Goal: Transaction & Acquisition: Purchase product/service

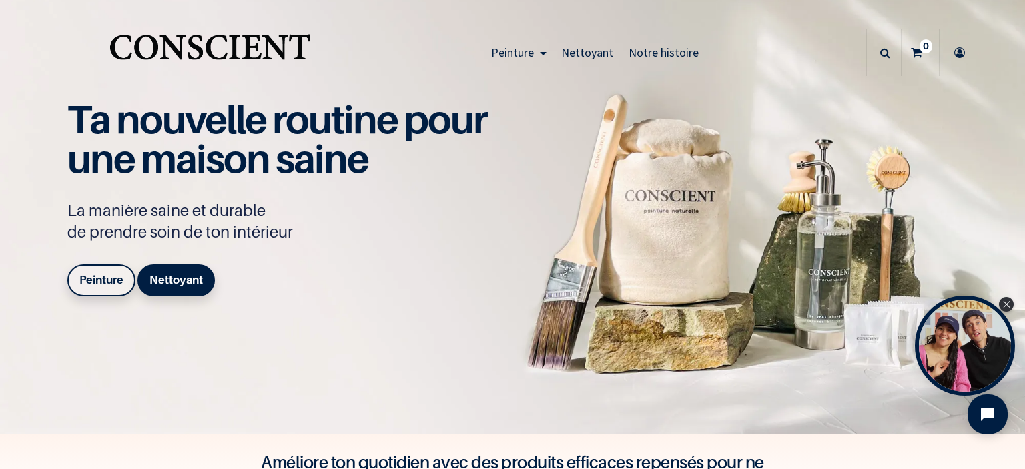
click at [101, 282] on b "Peinture" at bounding box center [101, 279] width 44 height 13
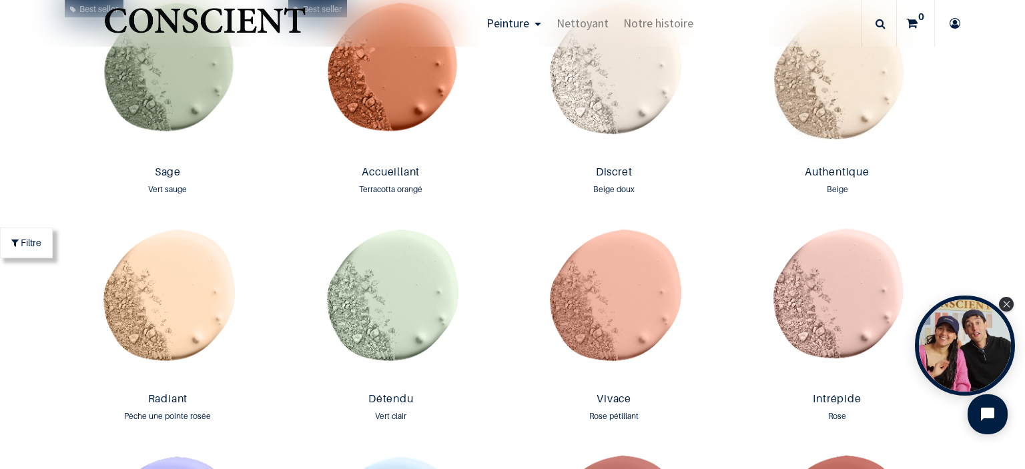
scroll to position [1236, 0]
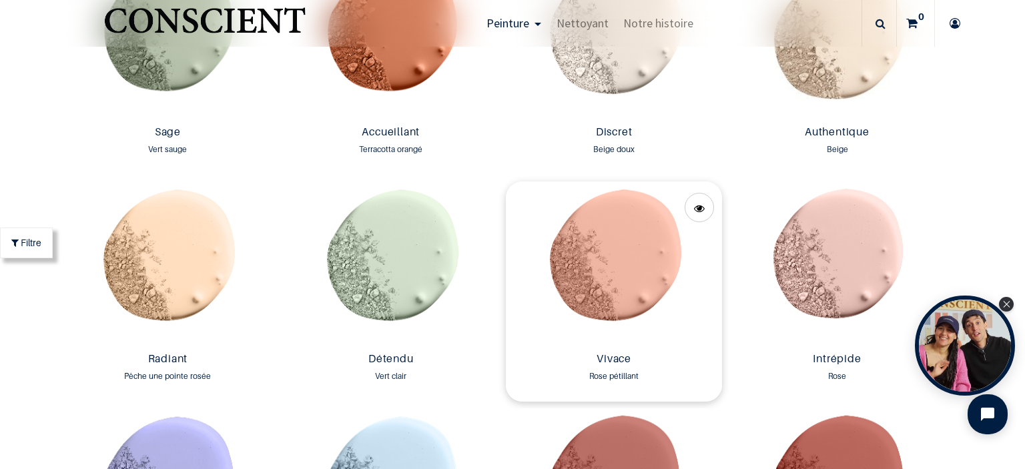
click at [555, 224] on img at bounding box center [614, 263] width 216 height 165
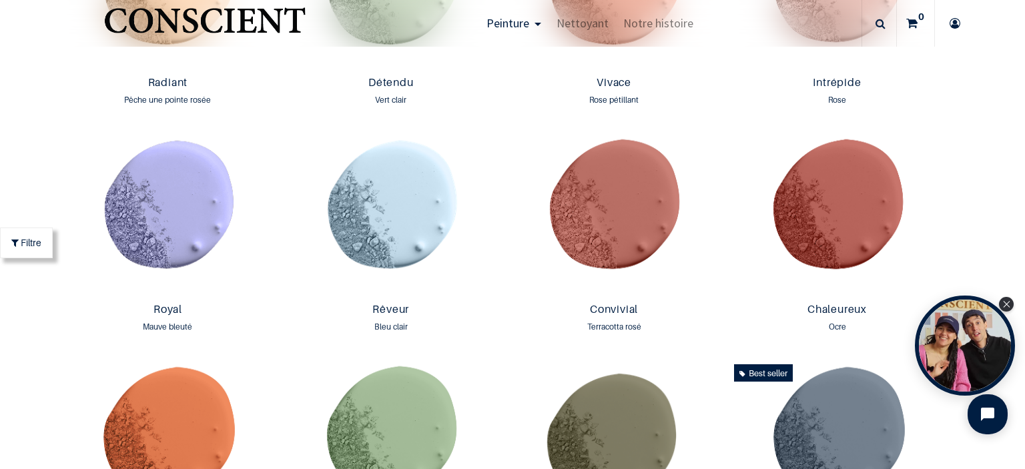
scroll to position [1538, 0]
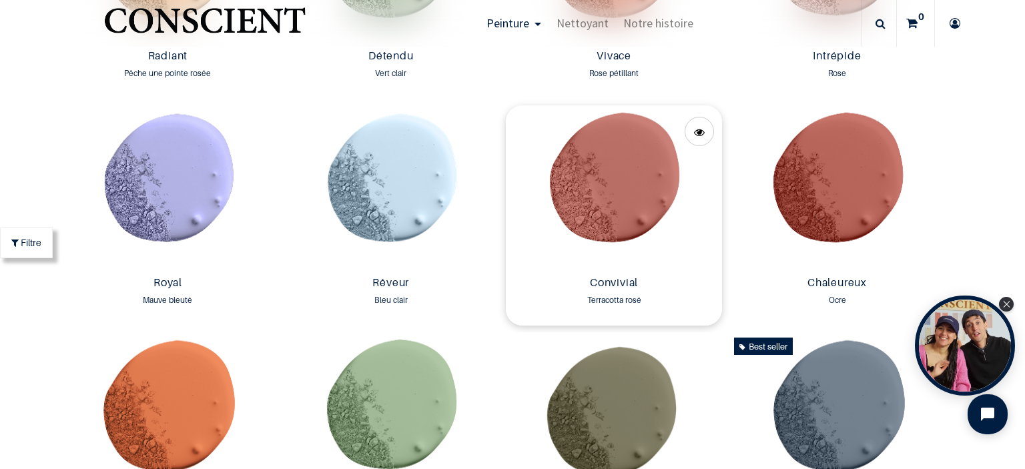
click at [611, 167] on img at bounding box center [614, 187] width 216 height 165
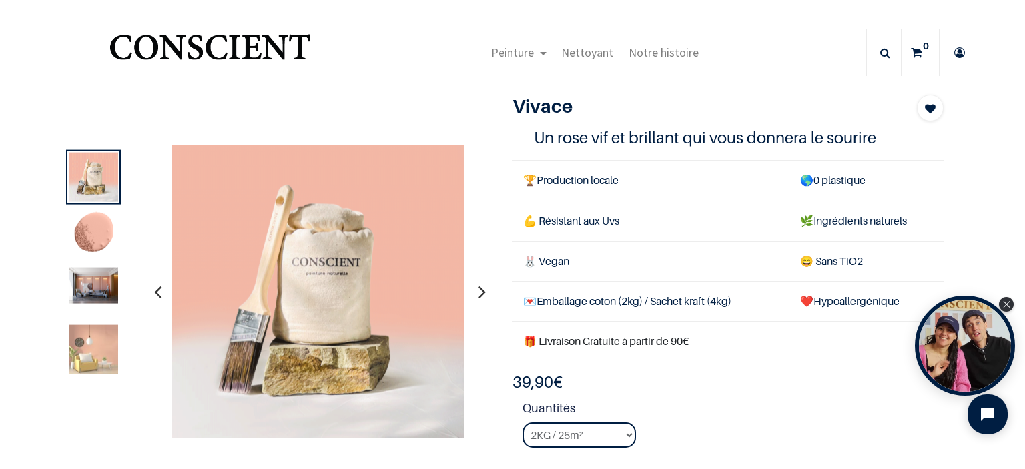
click at [85, 286] on img at bounding box center [93, 286] width 49 height 36
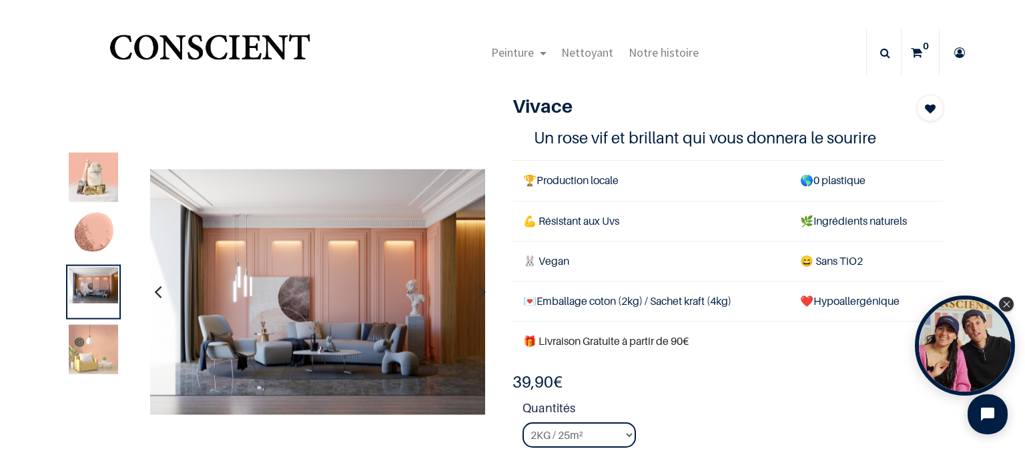
click at [95, 350] on img at bounding box center [93, 349] width 49 height 49
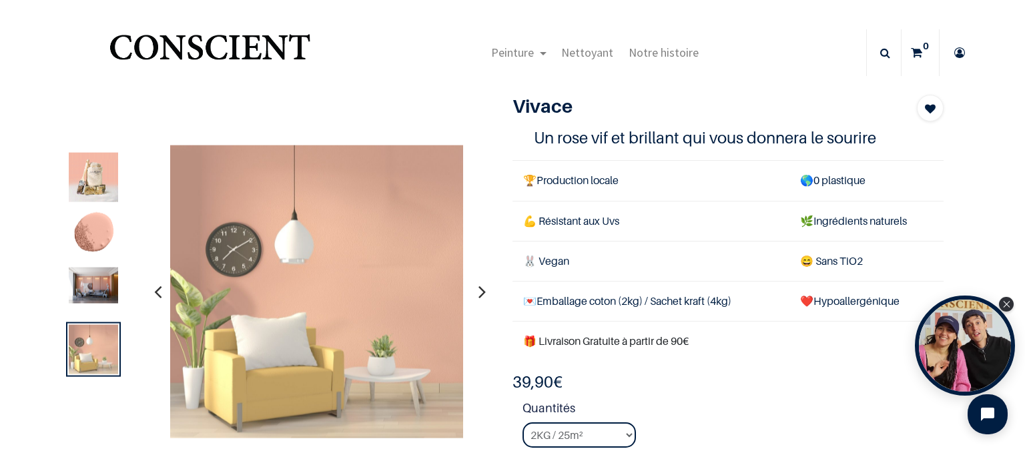
click at [97, 281] on img at bounding box center [93, 286] width 49 height 36
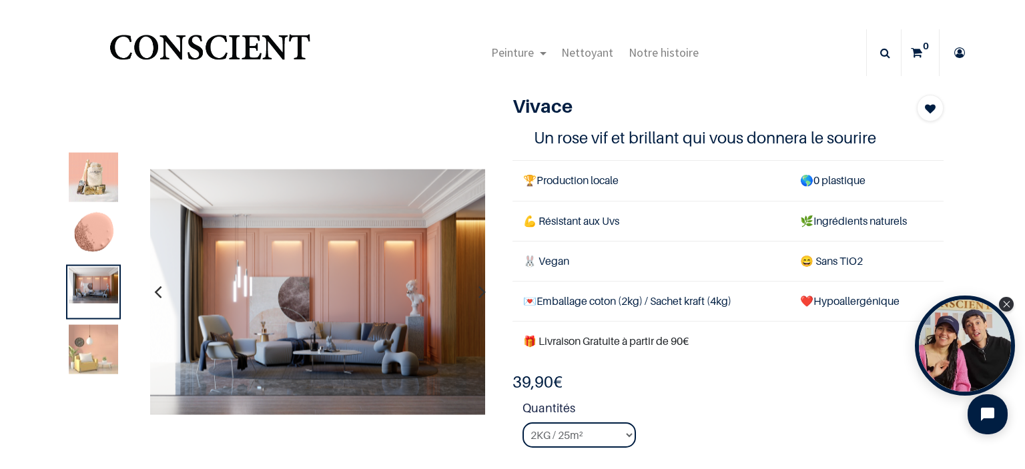
click at [92, 232] on img at bounding box center [93, 234] width 49 height 49
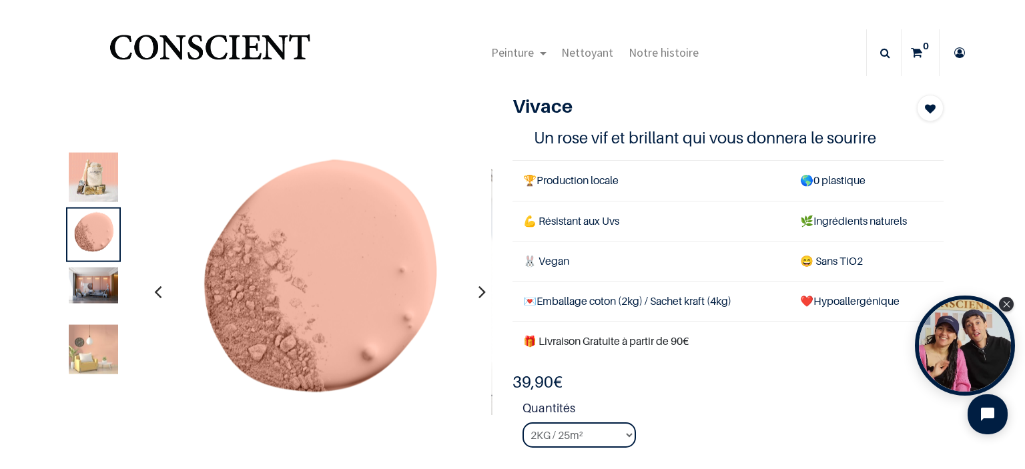
click at [94, 199] on img at bounding box center [93, 177] width 49 height 49
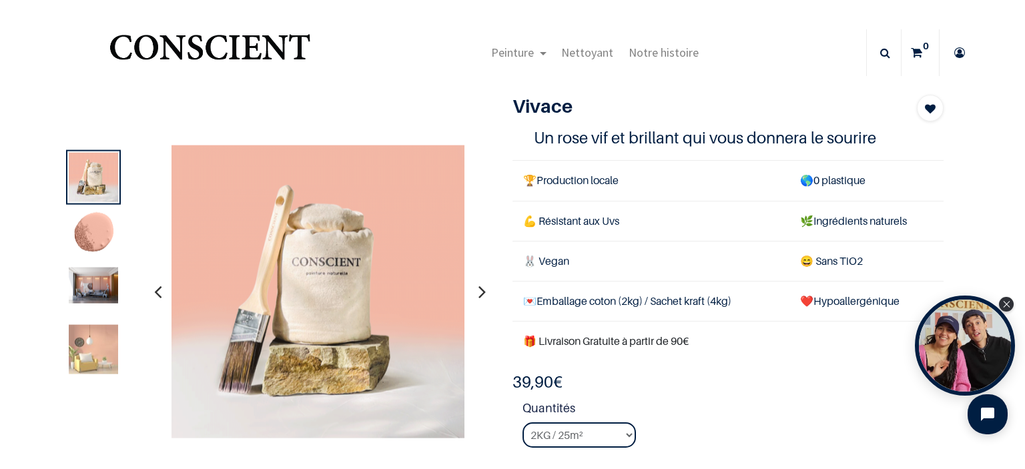
click at [98, 296] on img at bounding box center [93, 286] width 49 height 36
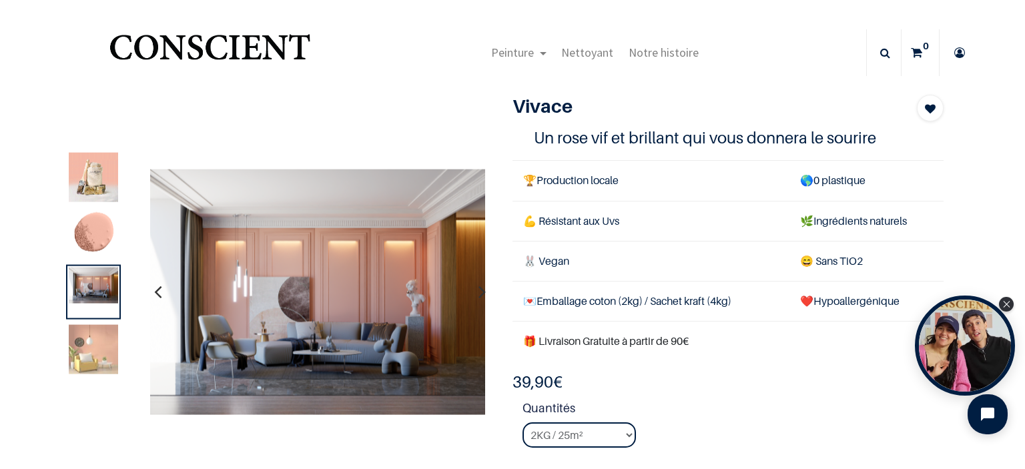
click at [103, 348] on img at bounding box center [93, 349] width 49 height 49
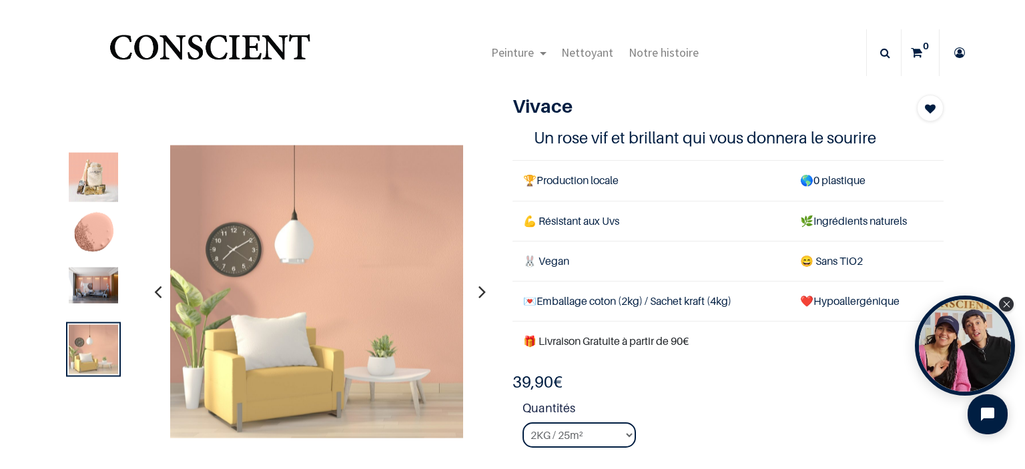
click at [99, 173] on img at bounding box center [93, 177] width 49 height 49
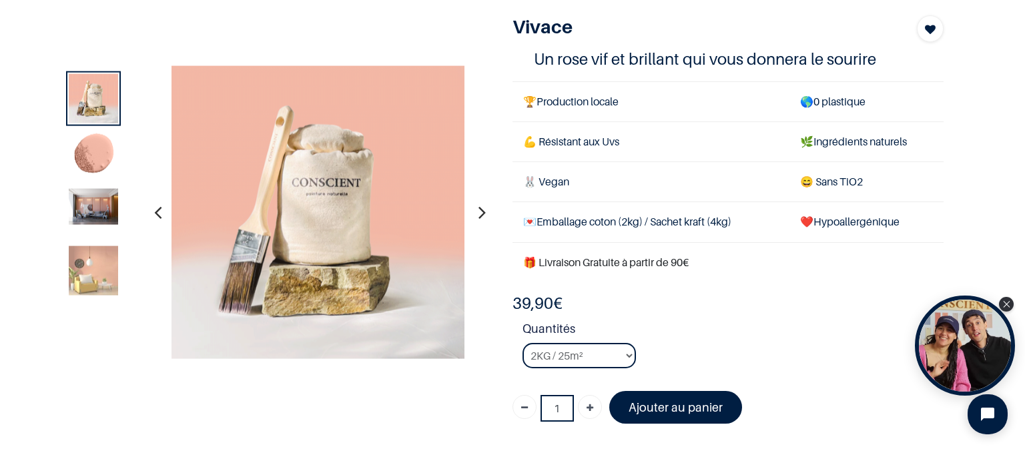
scroll to position [134, 0]
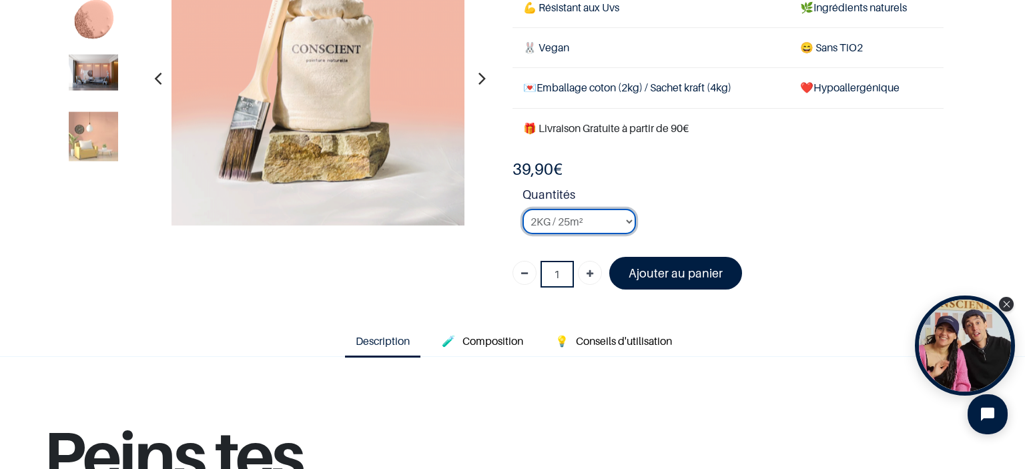
click at [580, 221] on select "2KG / 25m² 4KG / 50m² 8KG / 100m² Testeur" at bounding box center [578, 221] width 113 height 25
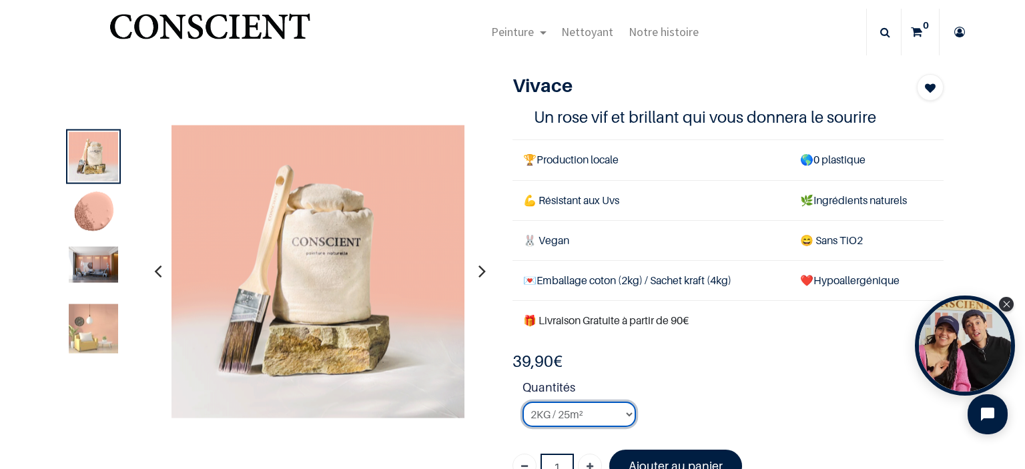
scroll to position [5, 0]
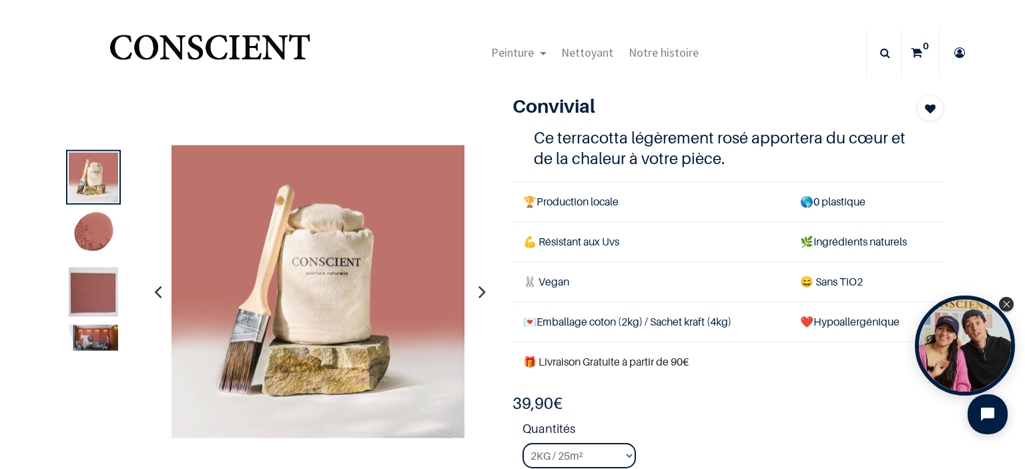
click at [98, 312] on img at bounding box center [93, 292] width 49 height 49
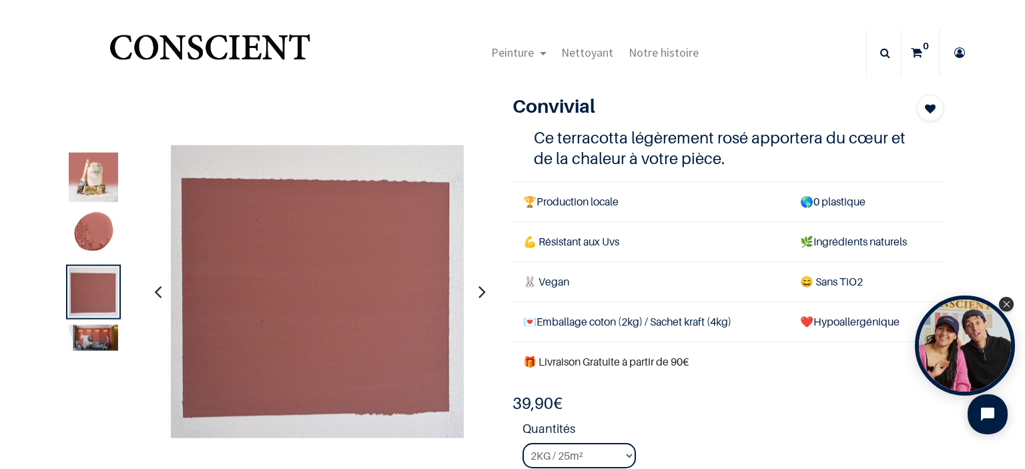
click at [95, 336] on img at bounding box center [93, 338] width 49 height 26
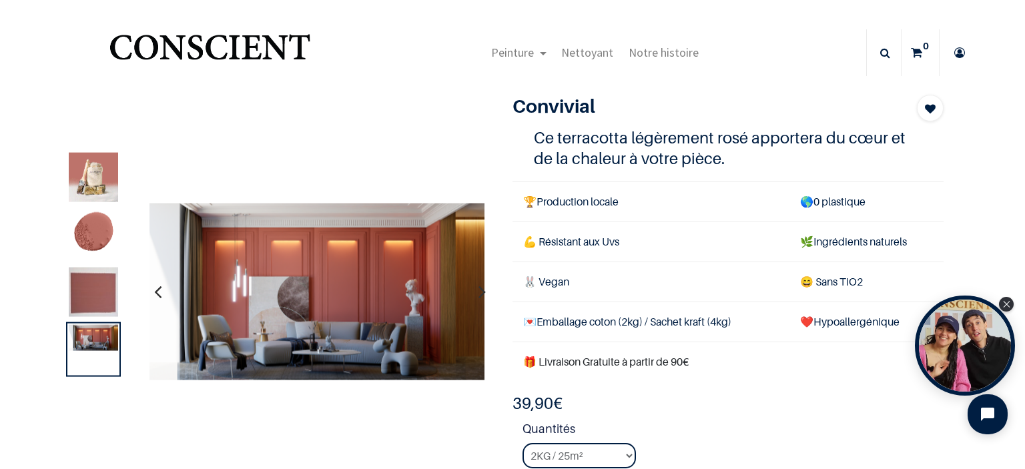
click at [95, 178] on img at bounding box center [93, 177] width 49 height 49
